Goal: Information Seeking & Learning: Learn about a topic

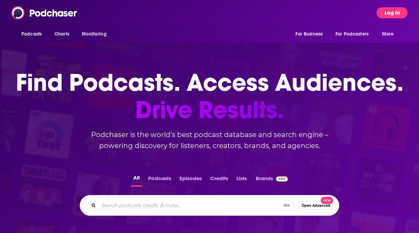
click at [390, 14] on button "Log In" at bounding box center [391, 12] width 31 height 11
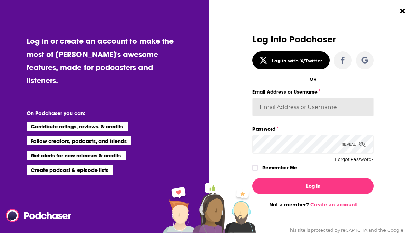
type input "Spiral5-G1"
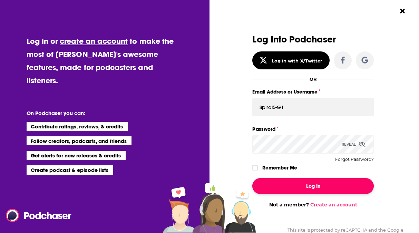
click at [305, 184] on button "Log In" at bounding box center [312, 186] width 121 height 16
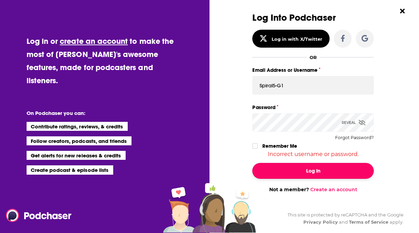
scroll to position [28, 0]
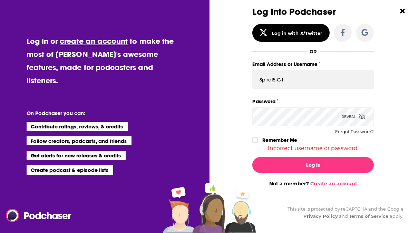
click at [348, 119] on div "Reveal" at bounding box center [354, 116] width 24 height 19
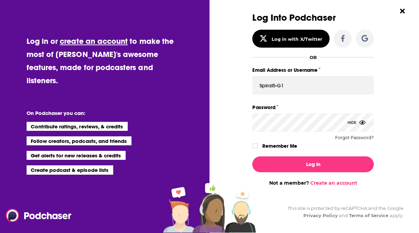
scroll to position [22, 0]
click at [255, 145] on icon "Dialog" at bounding box center [255, 146] width 4 height 4
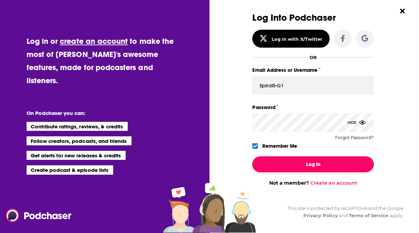
click at [297, 161] on button "Log In" at bounding box center [312, 164] width 121 height 16
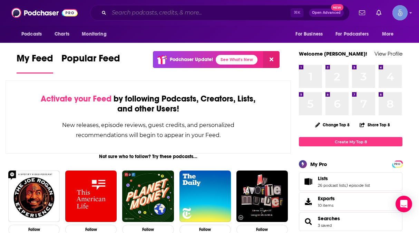
click at [145, 12] on input "Search podcasts, credits, & more..." at bounding box center [199, 12] width 181 height 11
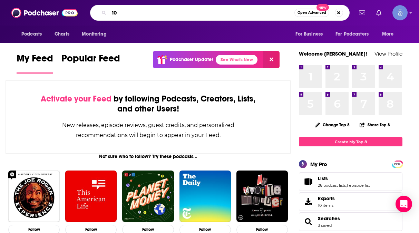
type input "1"
type input "Impact theory"
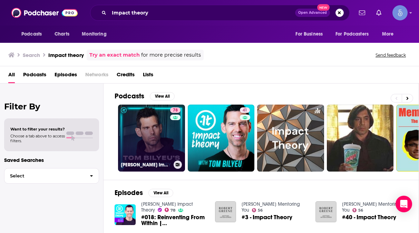
click at [140, 132] on link "78 [PERSON_NAME] Impact Theory" at bounding box center [151, 138] width 67 height 67
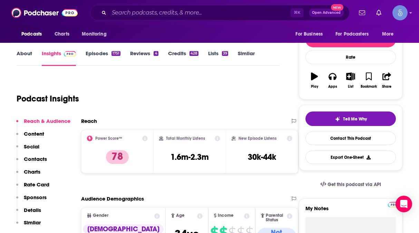
scroll to position [9, 0]
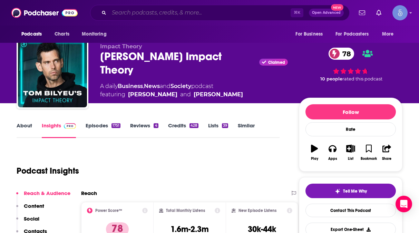
click at [161, 13] on input "Search podcasts, credits, & more..." at bounding box center [199, 12] width 181 height 11
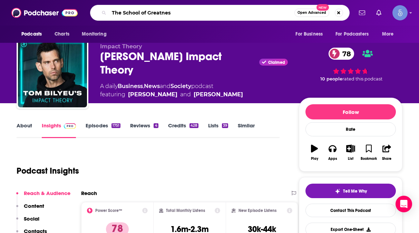
type input "The School of Greatness"
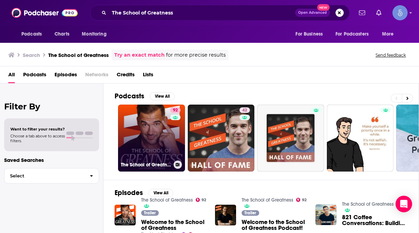
click at [127, 142] on link "92 The School of Greatness" at bounding box center [151, 138] width 67 height 67
